Goal: Complete application form

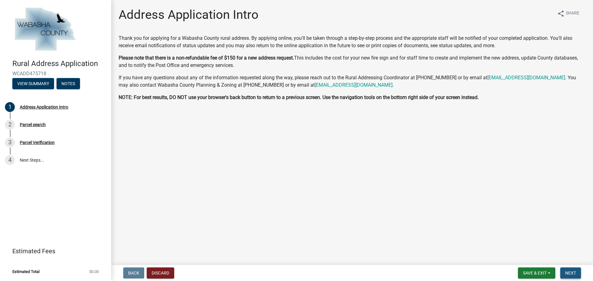
click at [573, 274] on span "Next" at bounding box center [570, 273] width 11 height 5
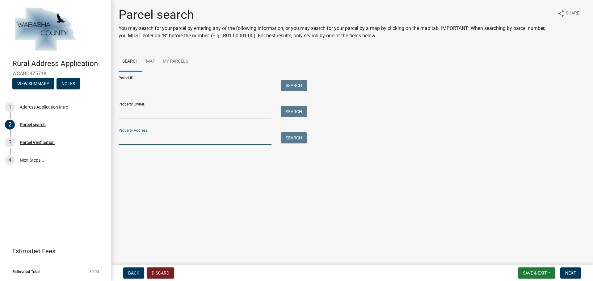
paste input "[STREET_ADDRESS]"
type input "[STREET_ADDRESS]"
click at [291, 136] on button "Search" at bounding box center [294, 137] width 26 height 11
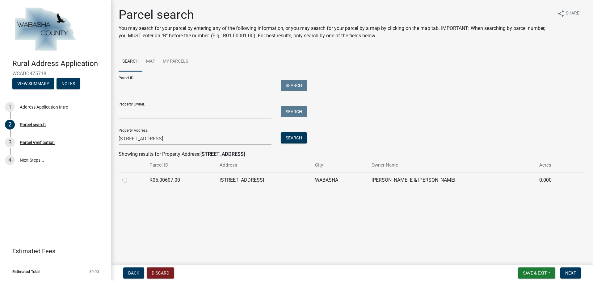
click at [130, 177] on label at bounding box center [130, 177] width 0 height 0
click at [130, 180] on input "radio" at bounding box center [132, 179] width 4 height 4
radio input "true"
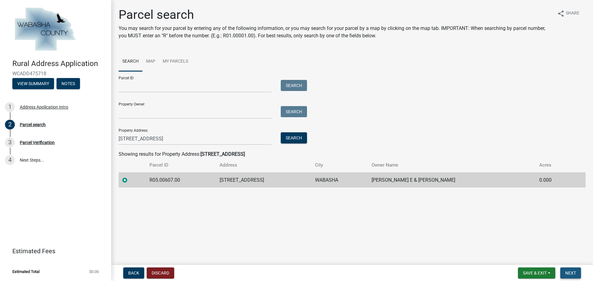
click at [573, 272] on span "Next" at bounding box center [570, 273] width 11 height 5
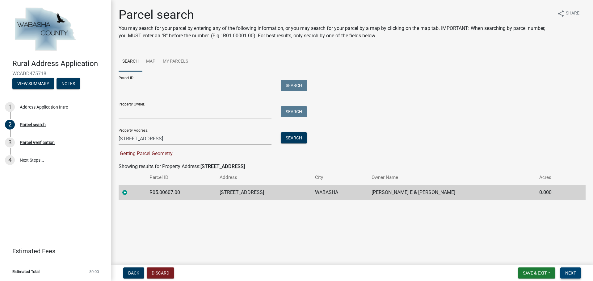
click at [574, 274] on span "Next" at bounding box center [570, 273] width 11 height 5
click at [569, 272] on span "Next" at bounding box center [570, 273] width 11 height 5
click at [120, 191] on td at bounding box center [132, 192] width 27 height 15
click at [572, 273] on span "Next" at bounding box center [570, 273] width 11 height 5
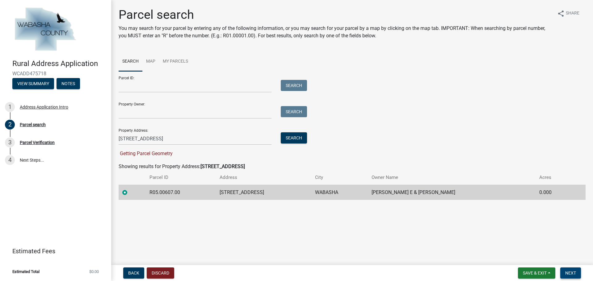
click at [572, 273] on span "Next" at bounding box center [570, 273] width 11 height 5
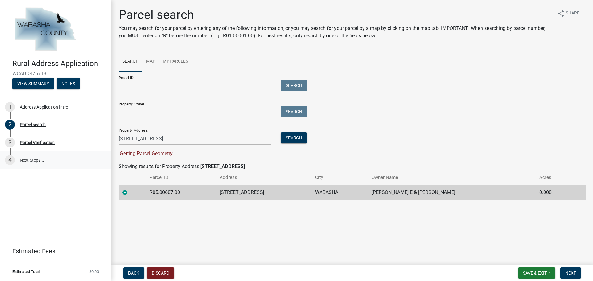
click at [33, 161] on link "4 Next Steps..." at bounding box center [55, 161] width 111 height 18
click at [32, 83] on button "View Summary" at bounding box center [33, 83] width 42 height 11
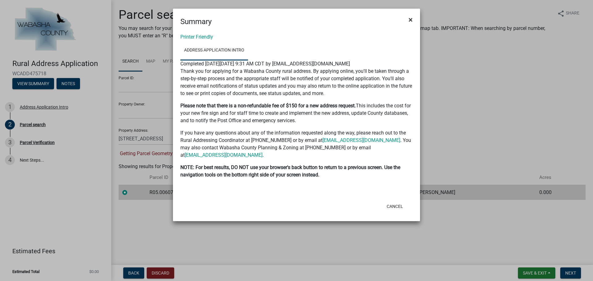
click at [412, 20] on button "×" at bounding box center [411, 19] width 14 height 17
